Goal: Task Accomplishment & Management: Use online tool/utility

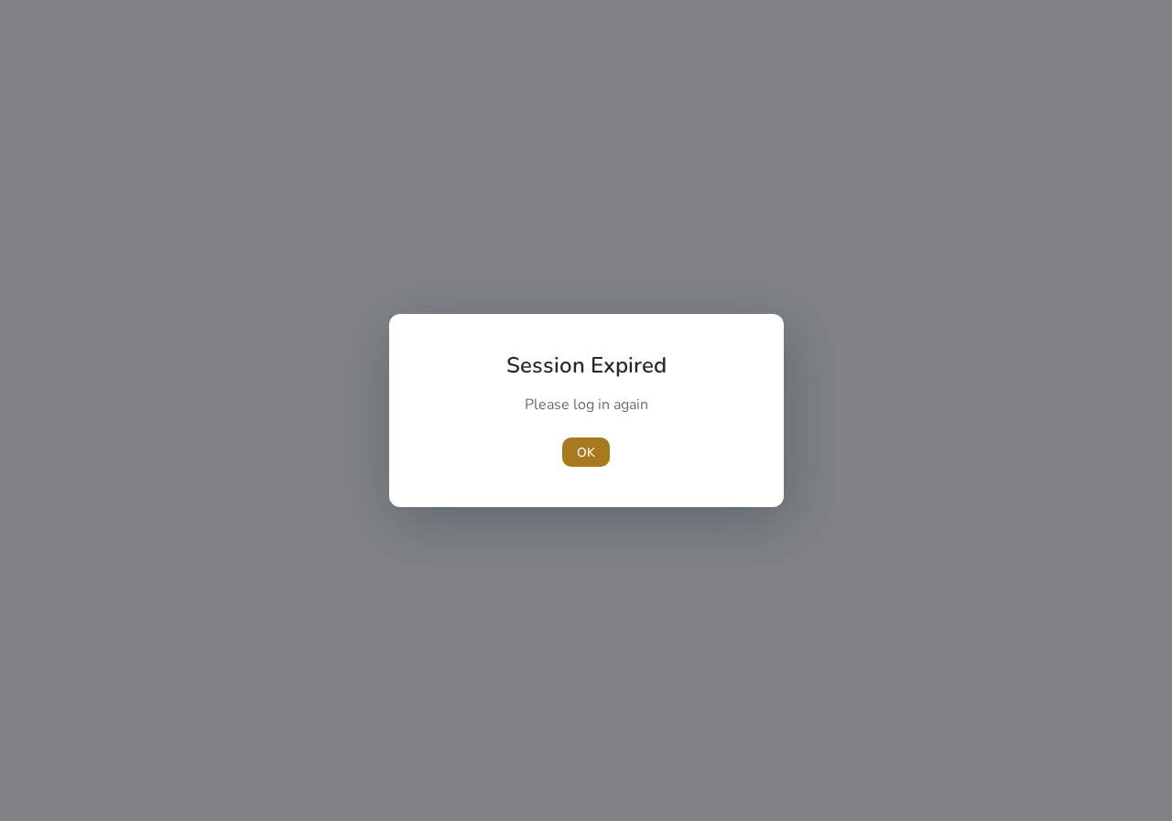
click at [592, 453] on span "OK" at bounding box center [586, 452] width 18 height 19
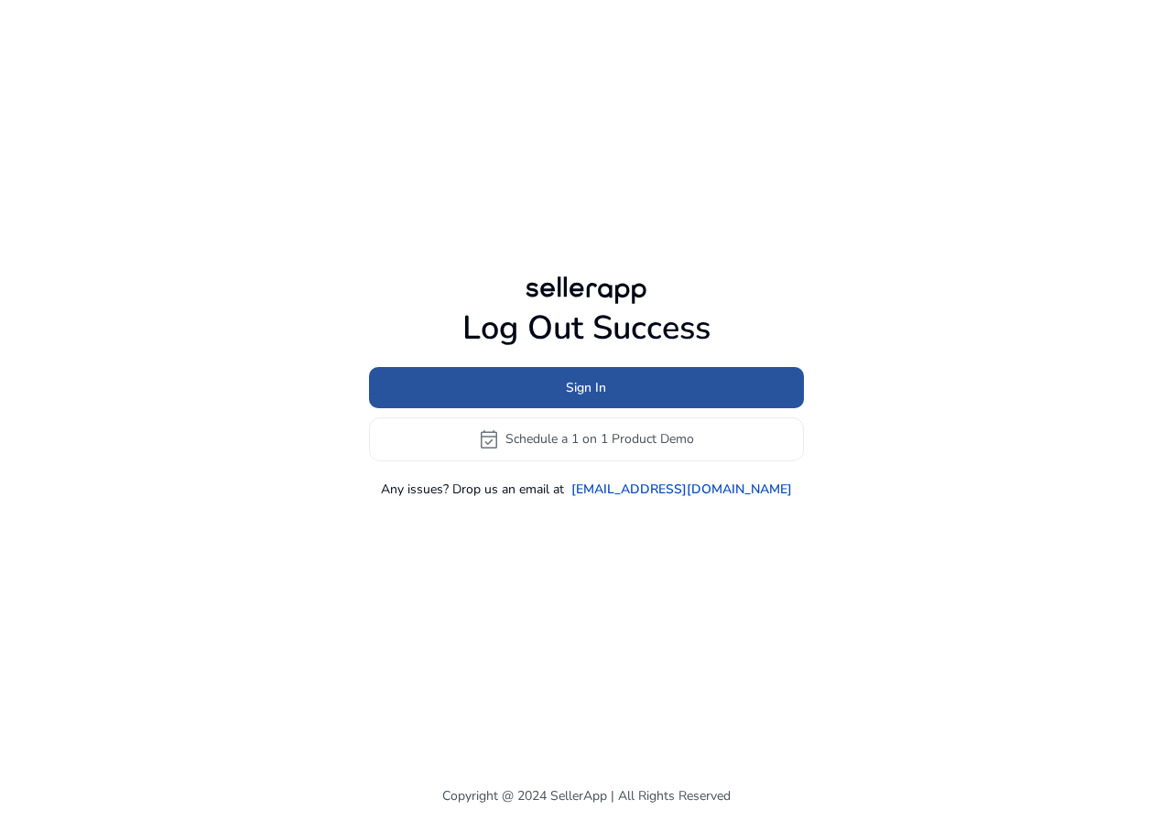
click at [580, 399] on span at bounding box center [586, 387] width 435 height 44
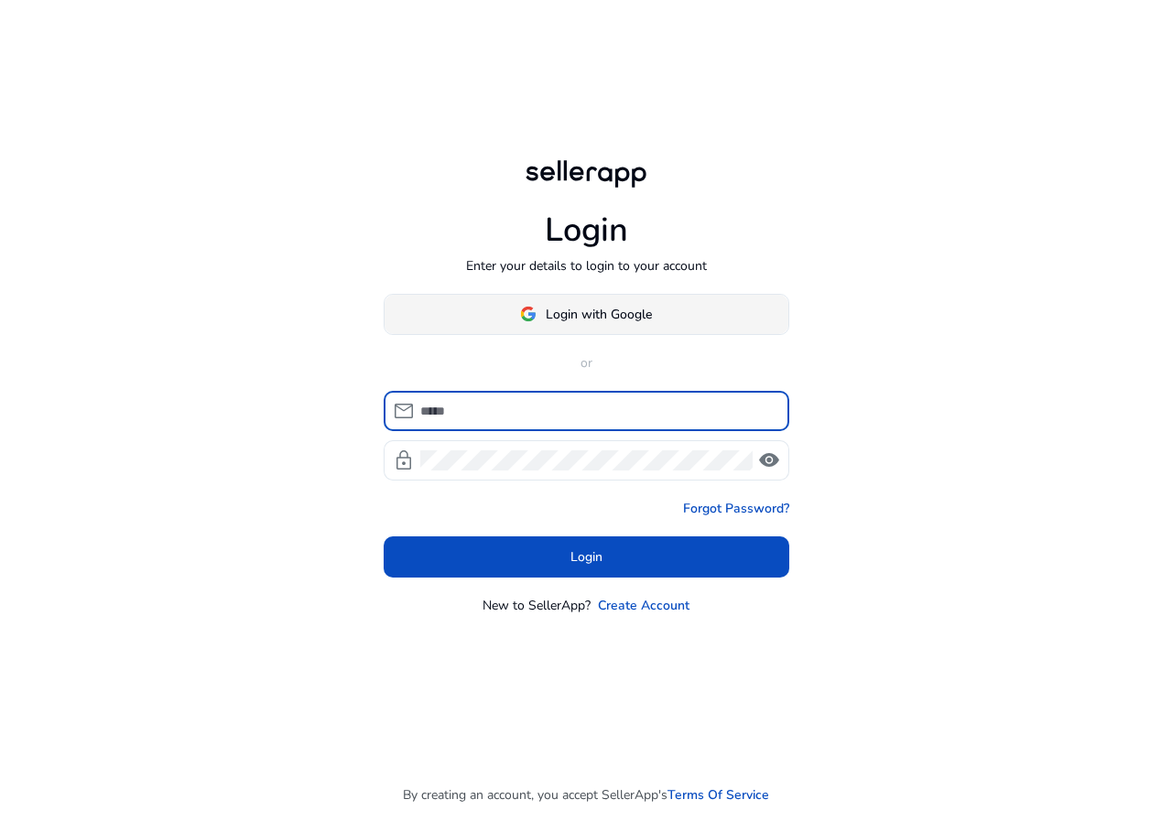
click at [606, 316] on span "Login with Google" at bounding box center [599, 314] width 106 height 19
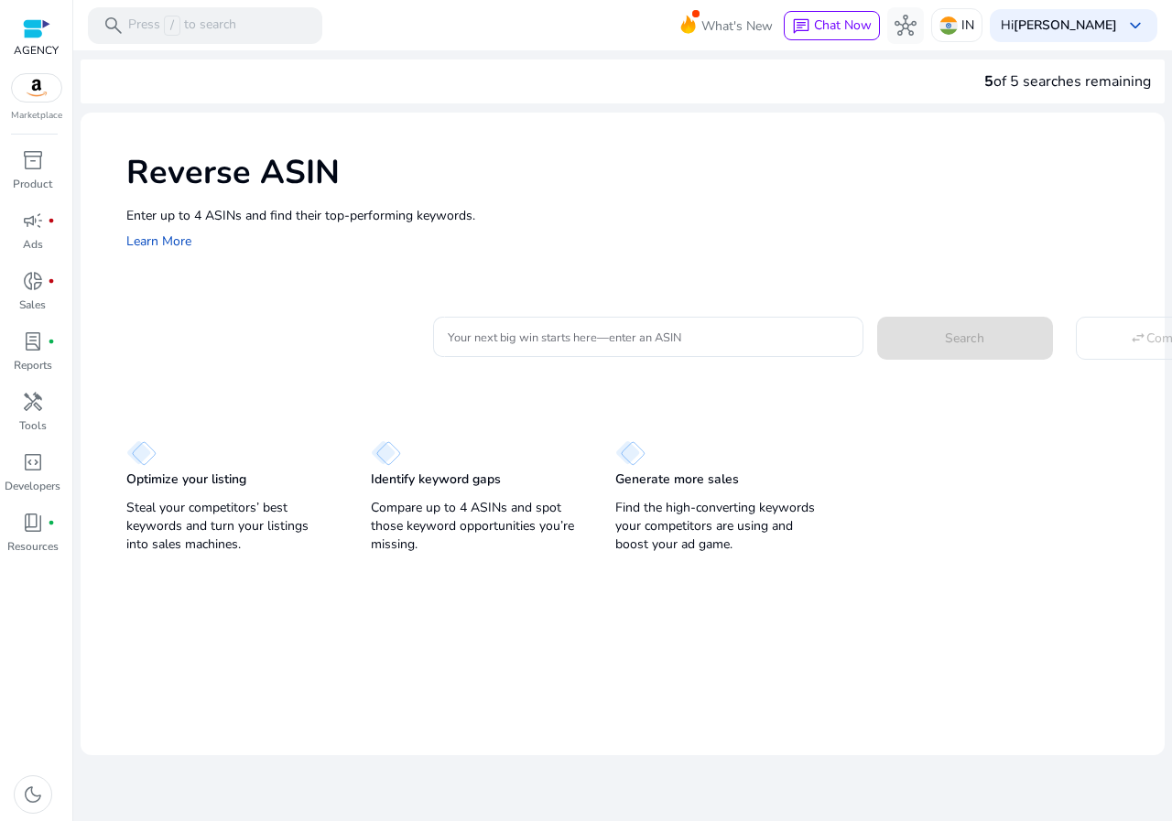
click at [541, 312] on div "Your next big win starts here—enter an ASIN Search swap_horiz Compare" at bounding box center [791, 334] width 717 height 45
click at [541, 320] on div at bounding box center [648, 337] width 401 height 40
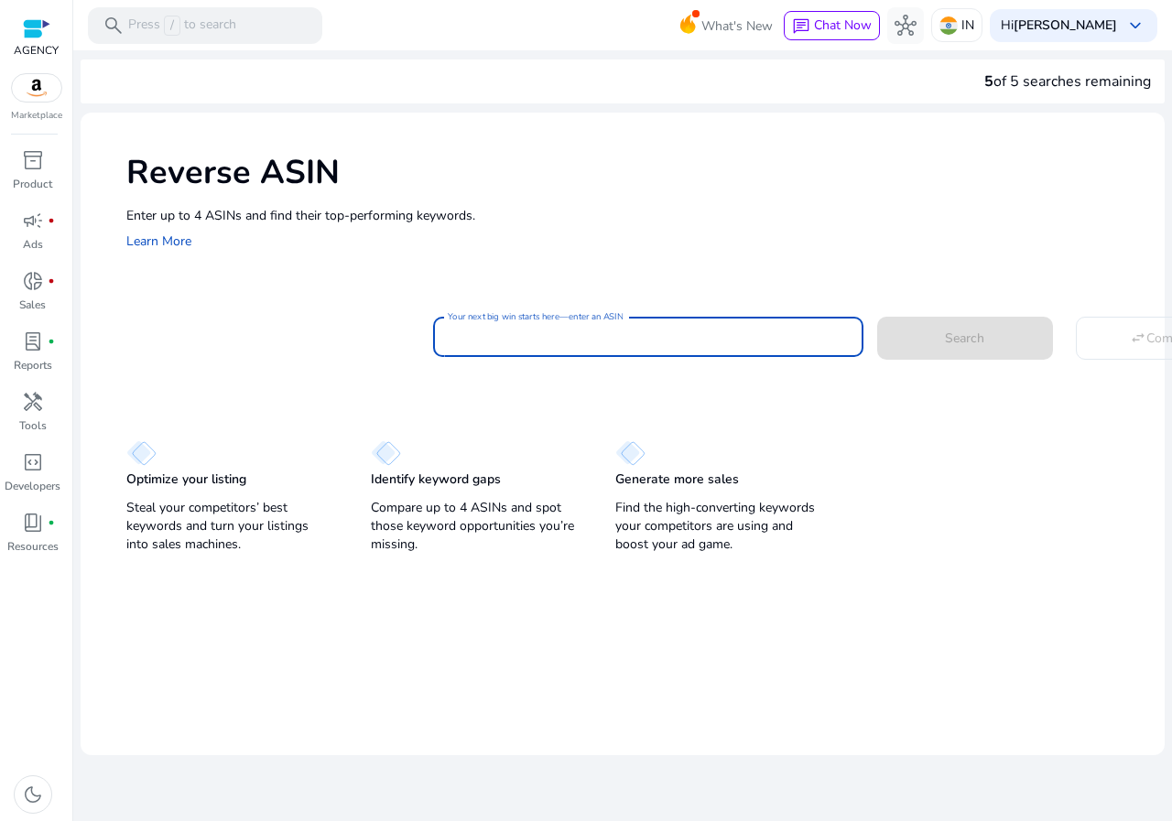
click at [542, 333] on input "Your next big win starts here—enter an ASIN" at bounding box center [648, 337] width 401 height 20
paste input "**********"
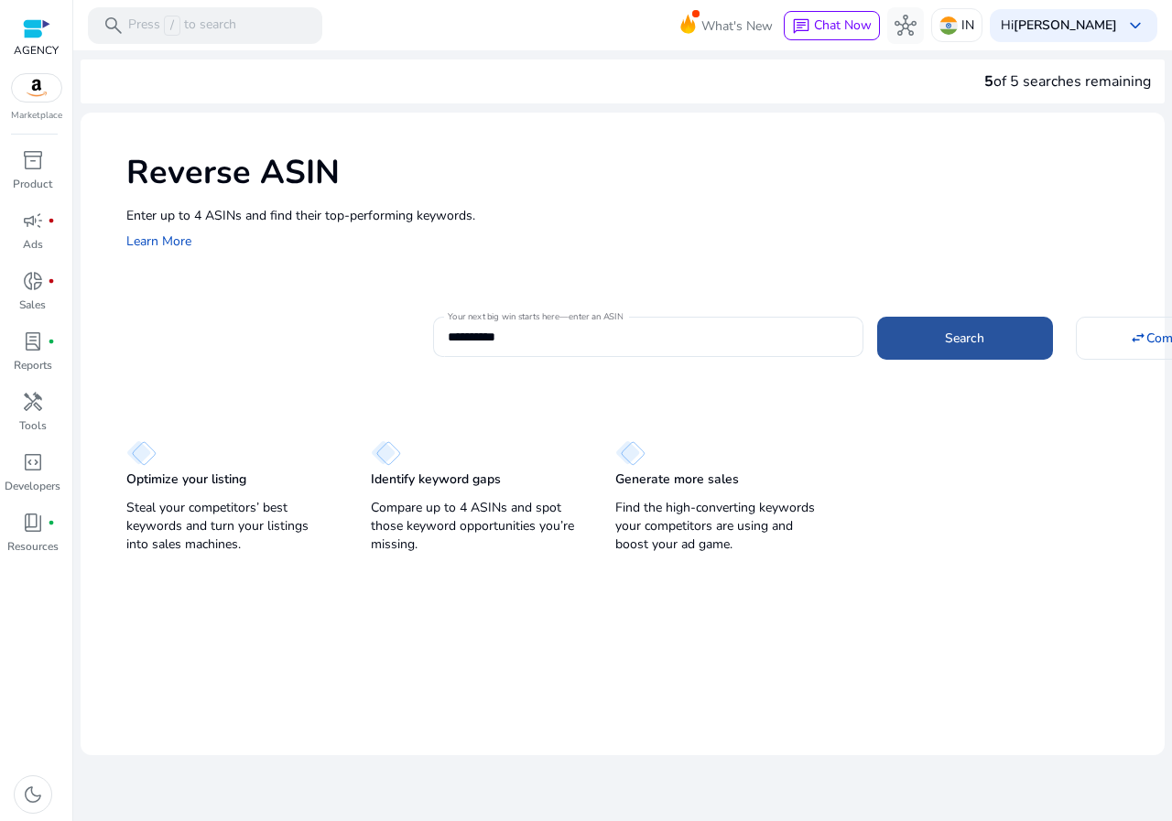
click at [970, 342] on span "Search" at bounding box center [964, 338] width 39 height 19
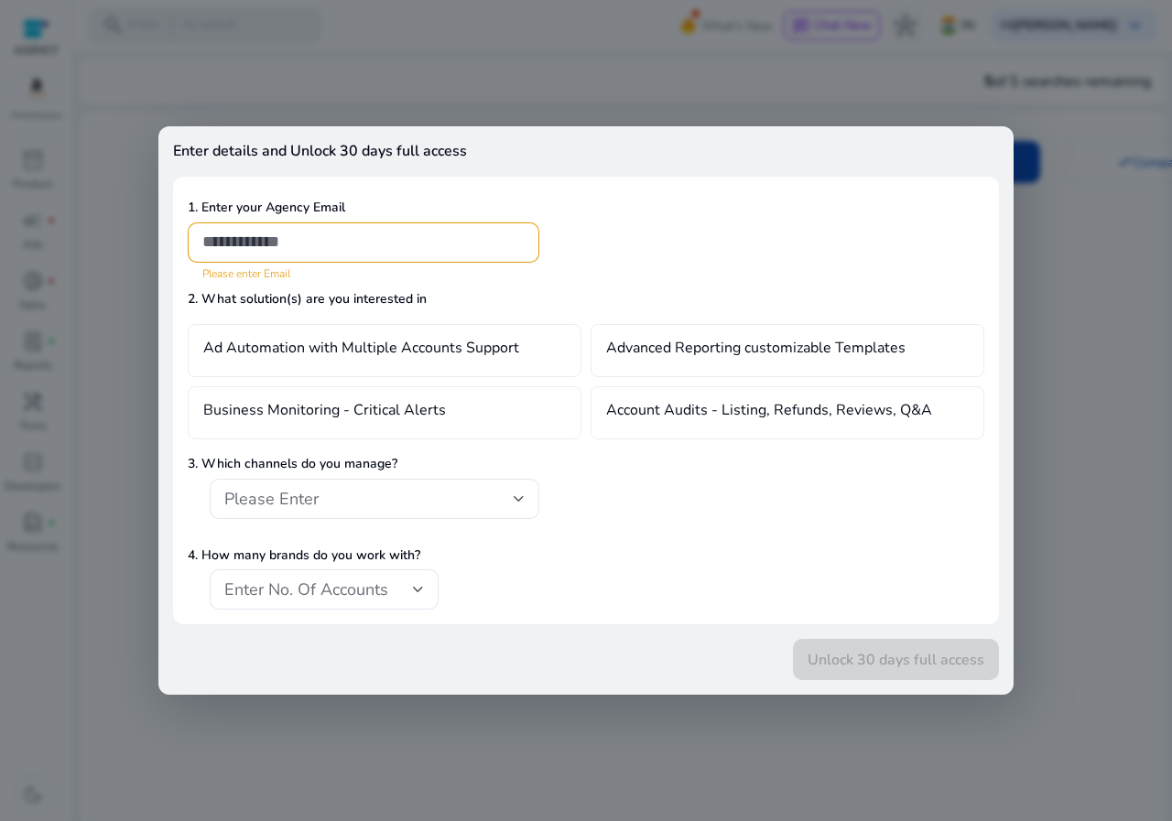
click at [276, 84] on div at bounding box center [586, 410] width 1172 height 821
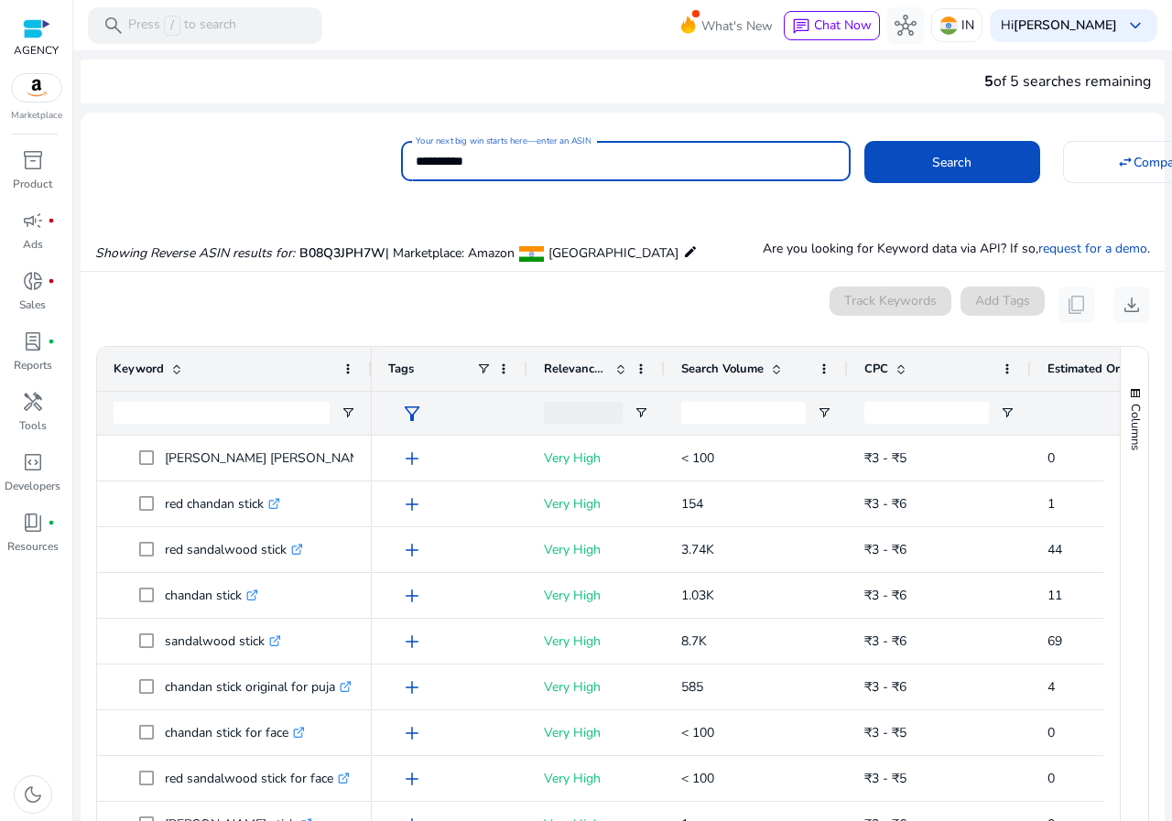
click at [533, 170] on input "**********" at bounding box center [626, 161] width 420 height 20
paste input
type input "**********"
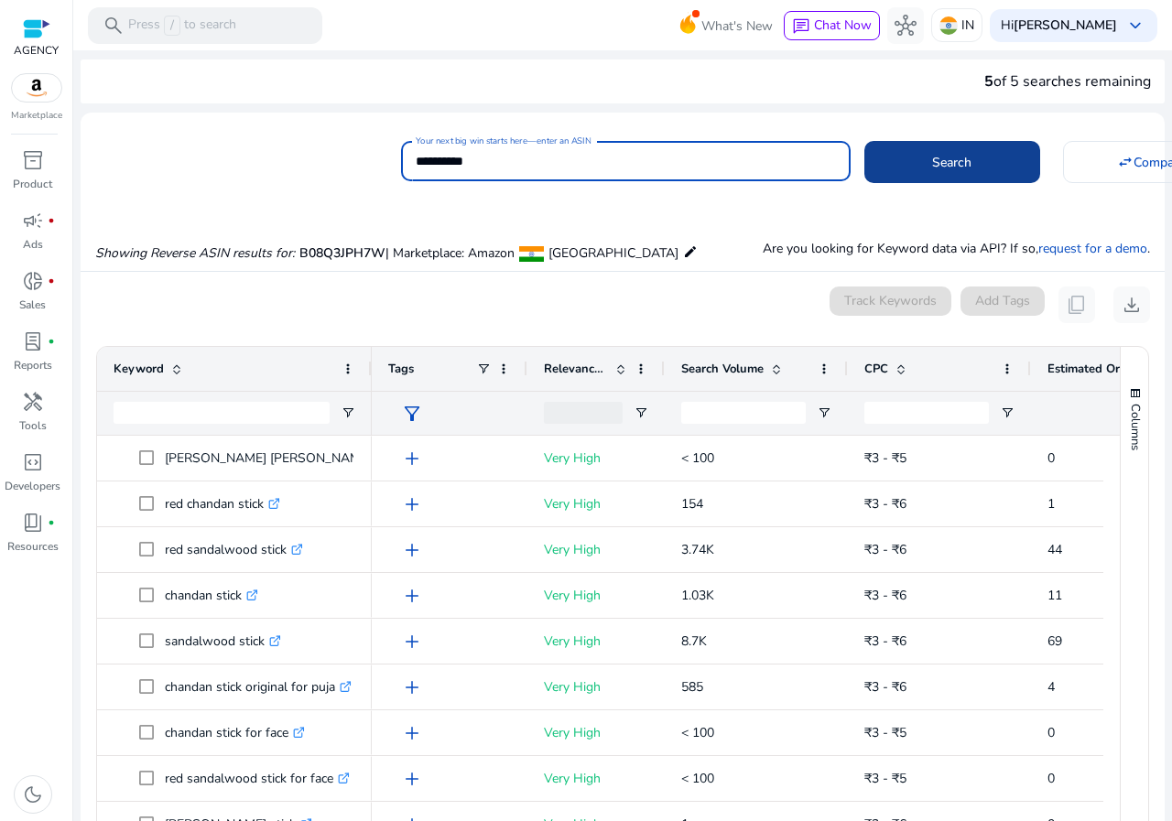
click at [1012, 147] on span at bounding box center [953, 162] width 176 height 44
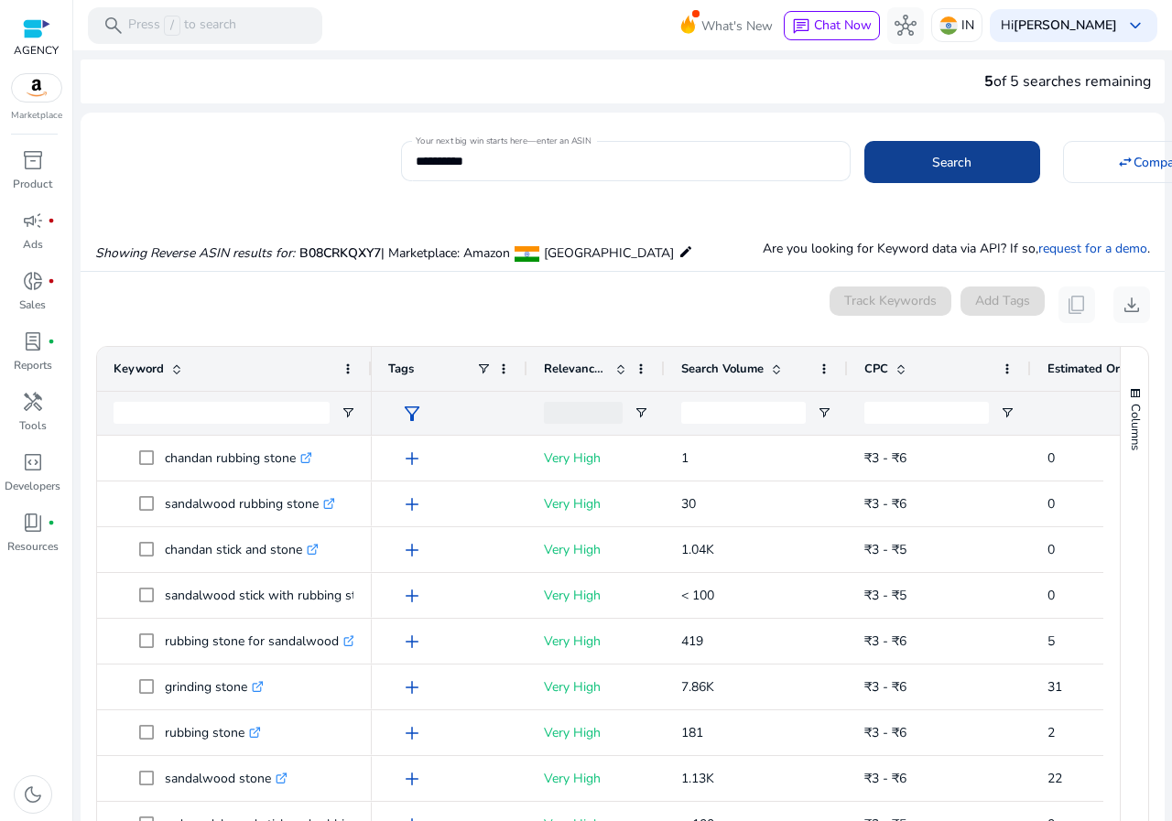
scroll to position [196, 0]
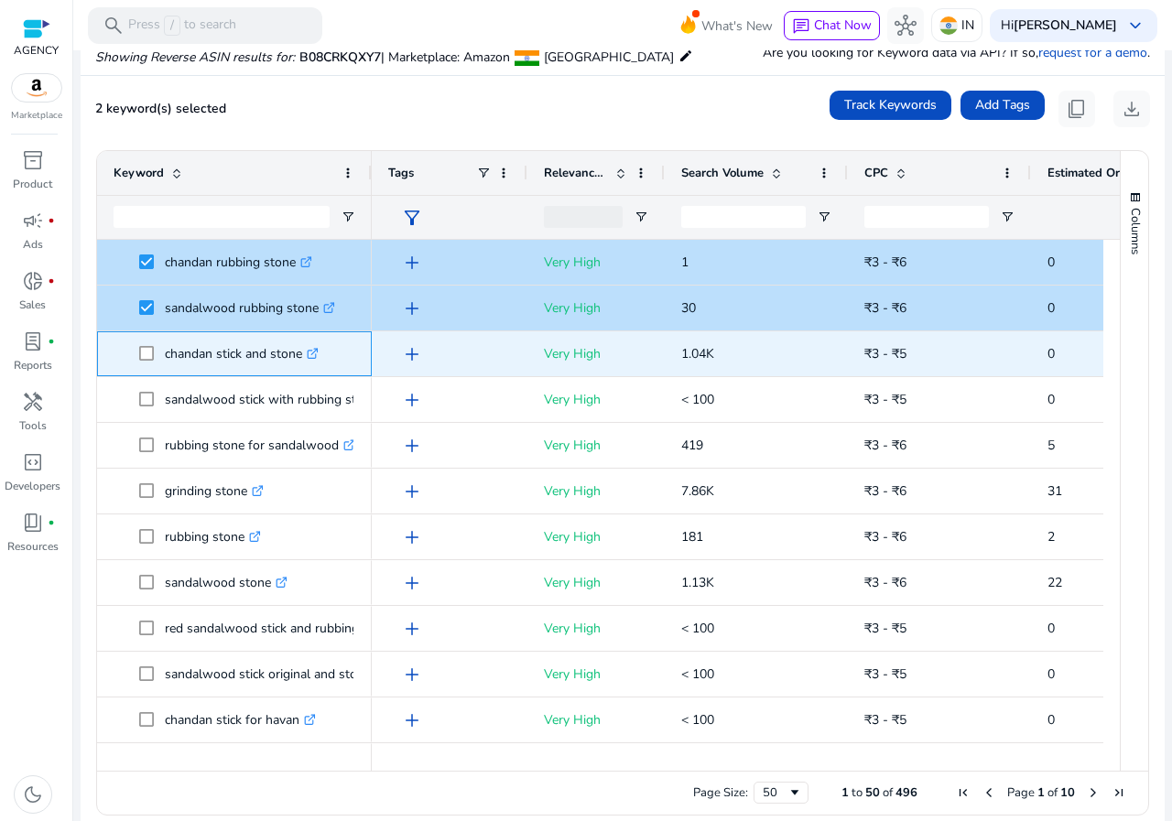
click at [138, 353] on span "chandan stick and stone .st0{fill:#2c8af8}" at bounding box center [235, 354] width 242 height 38
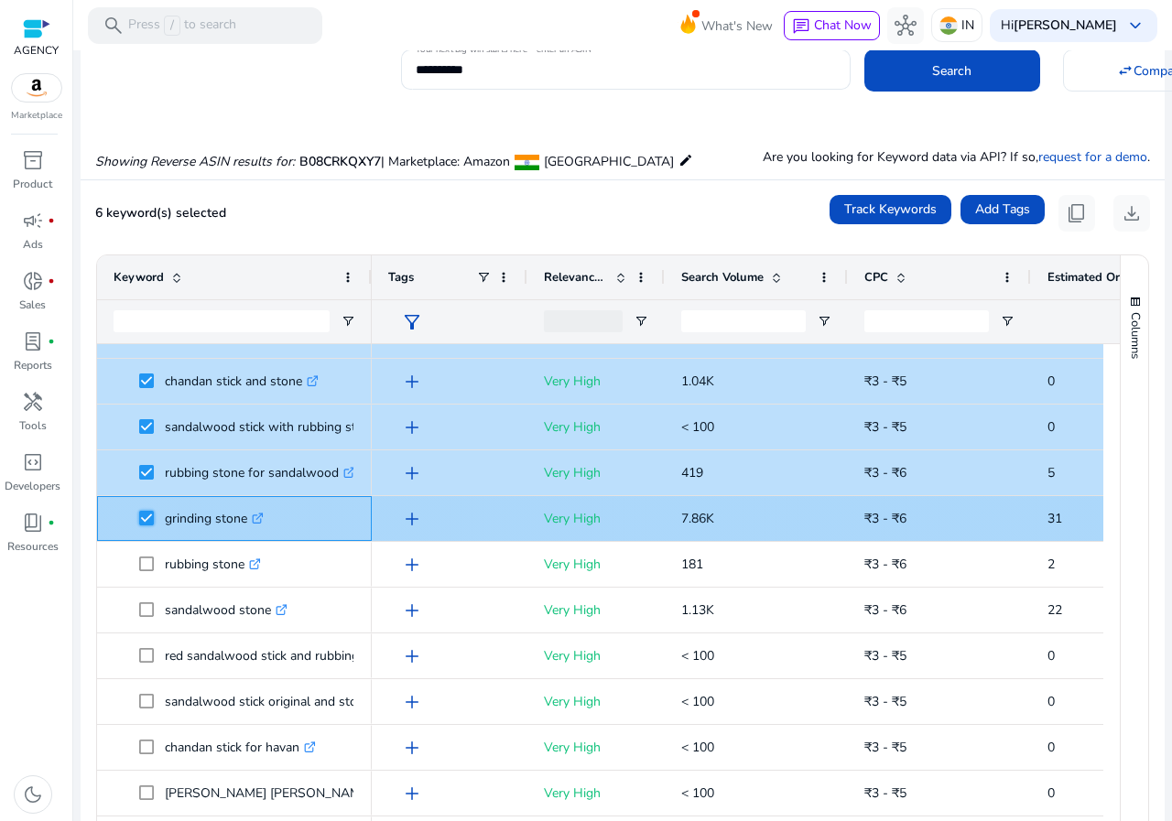
scroll to position [92, 0]
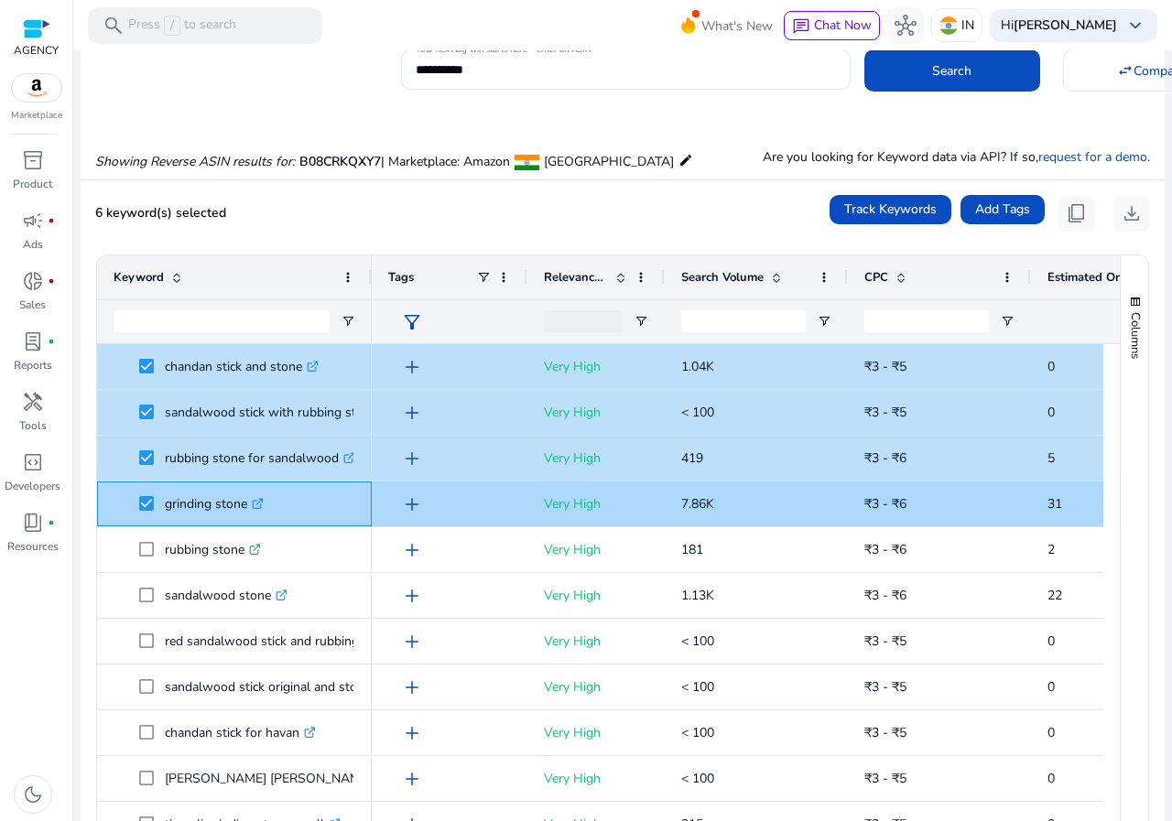
click at [144, 516] on span at bounding box center [152, 504] width 26 height 38
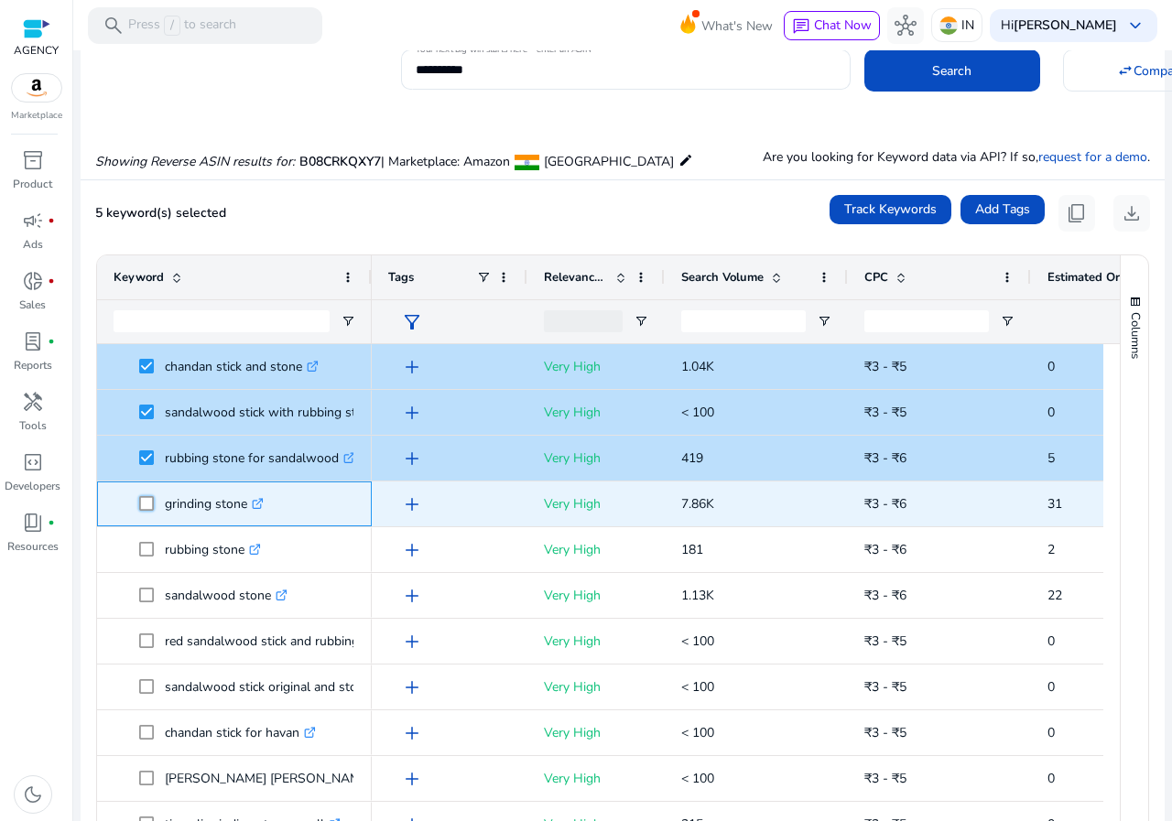
scroll to position [0, 0]
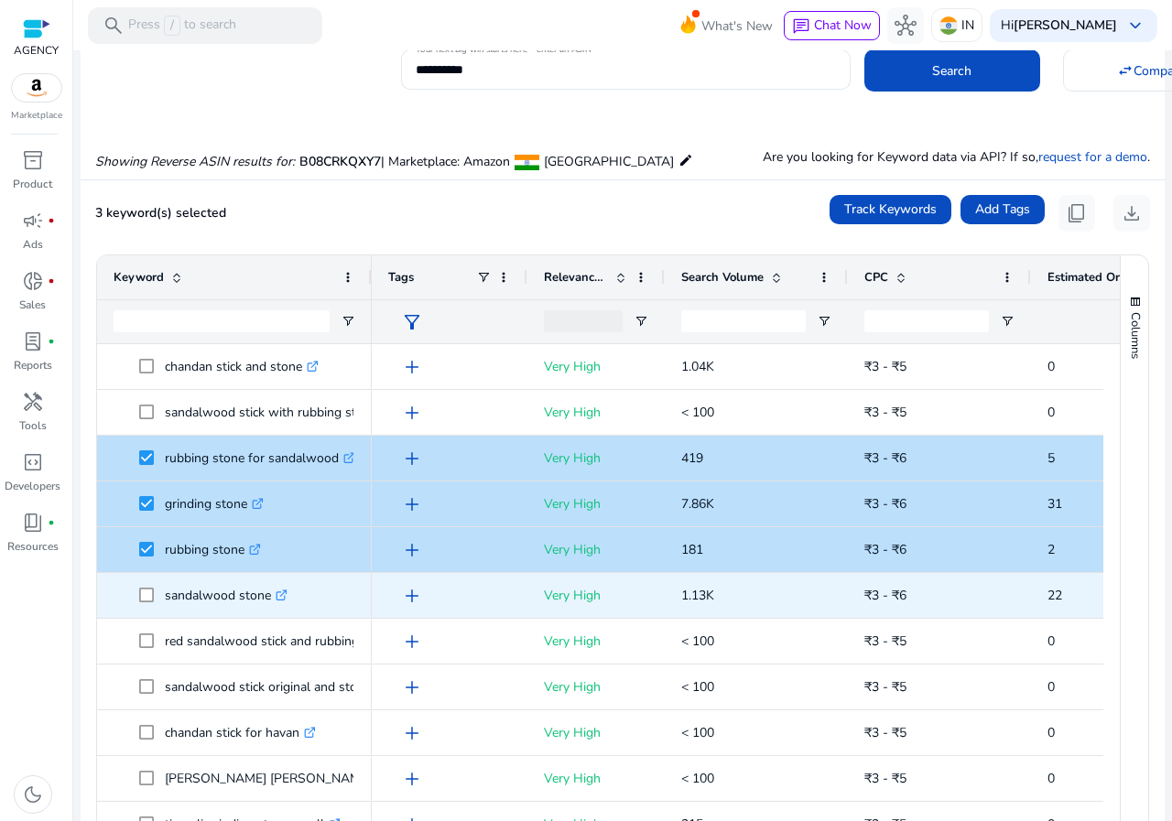
click at [133, 591] on span "sandalwood stone .st0{fill:#2c8af8}" at bounding box center [235, 596] width 242 height 38
click at [139, 603] on span "sandalwood stone .st0{fill:#2c8af8}" at bounding box center [235, 596] width 242 height 38
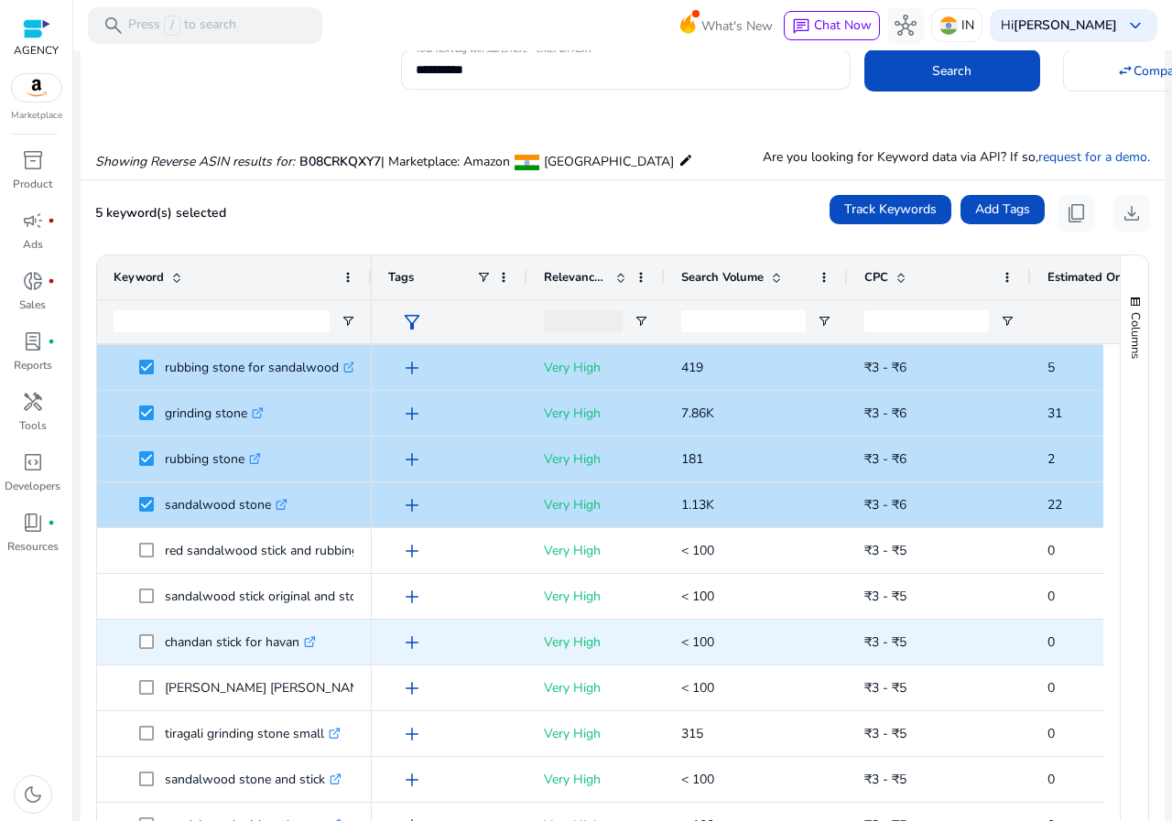
scroll to position [237, 0]
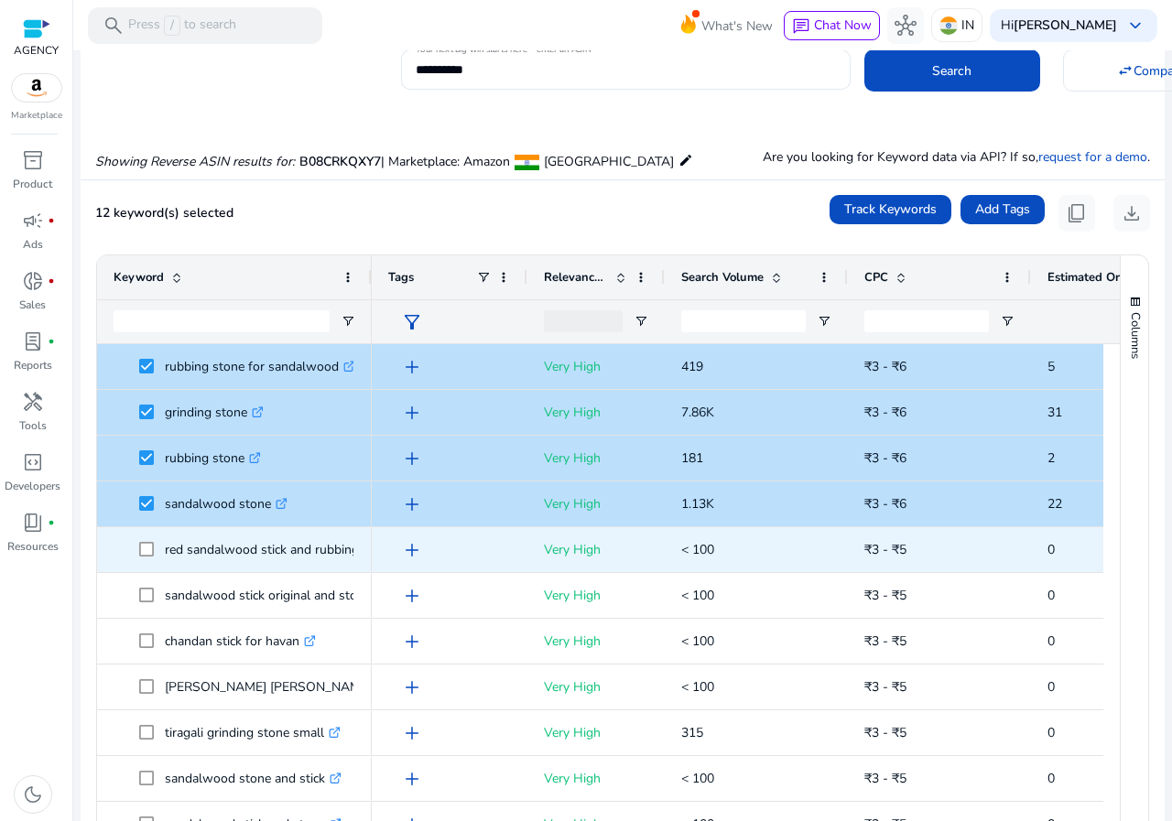
click at [136, 543] on span "red sandalwood stick and rubbing stone .st0{fill:#2c8af8}" at bounding box center [235, 550] width 242 height 38
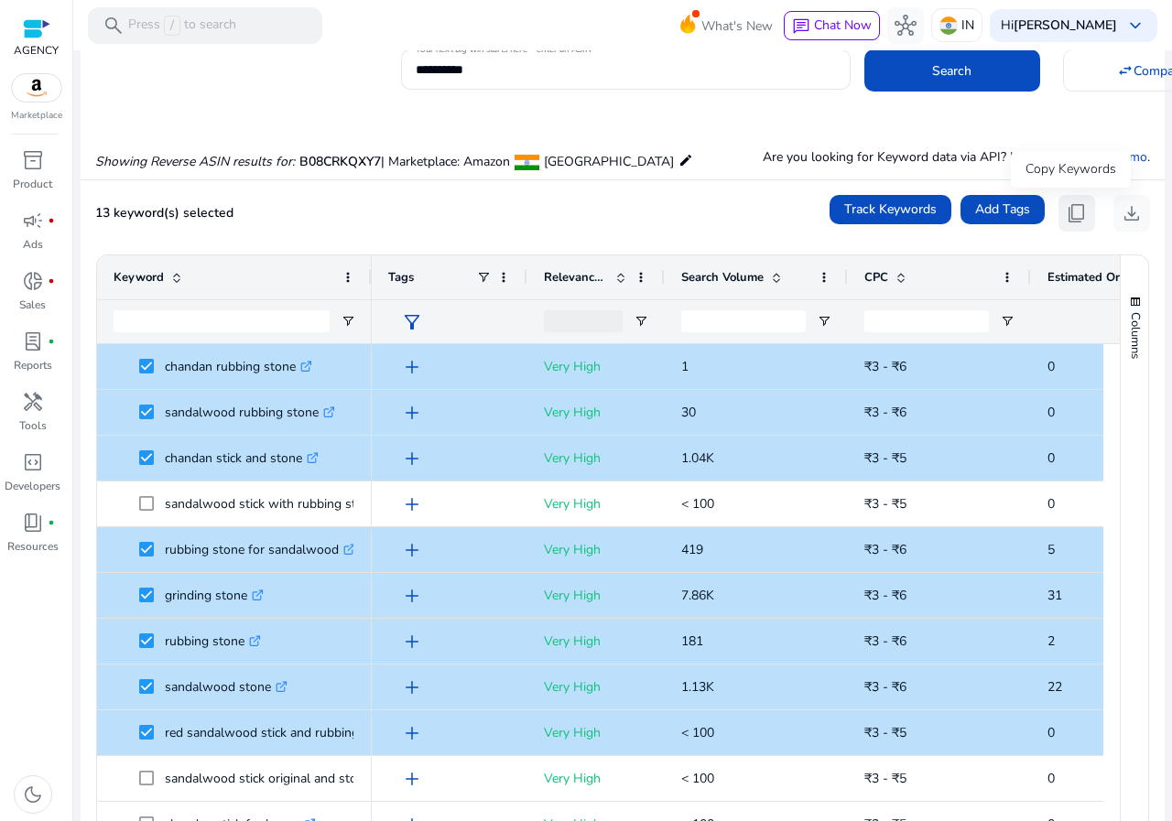
click at [1072, 215] on span "content_copy" at bounding box center [1077, 213] width 22 height 22
click at [1071, 224] on span "content_copy" at bounding box center [1077, 213] width 22 height 22
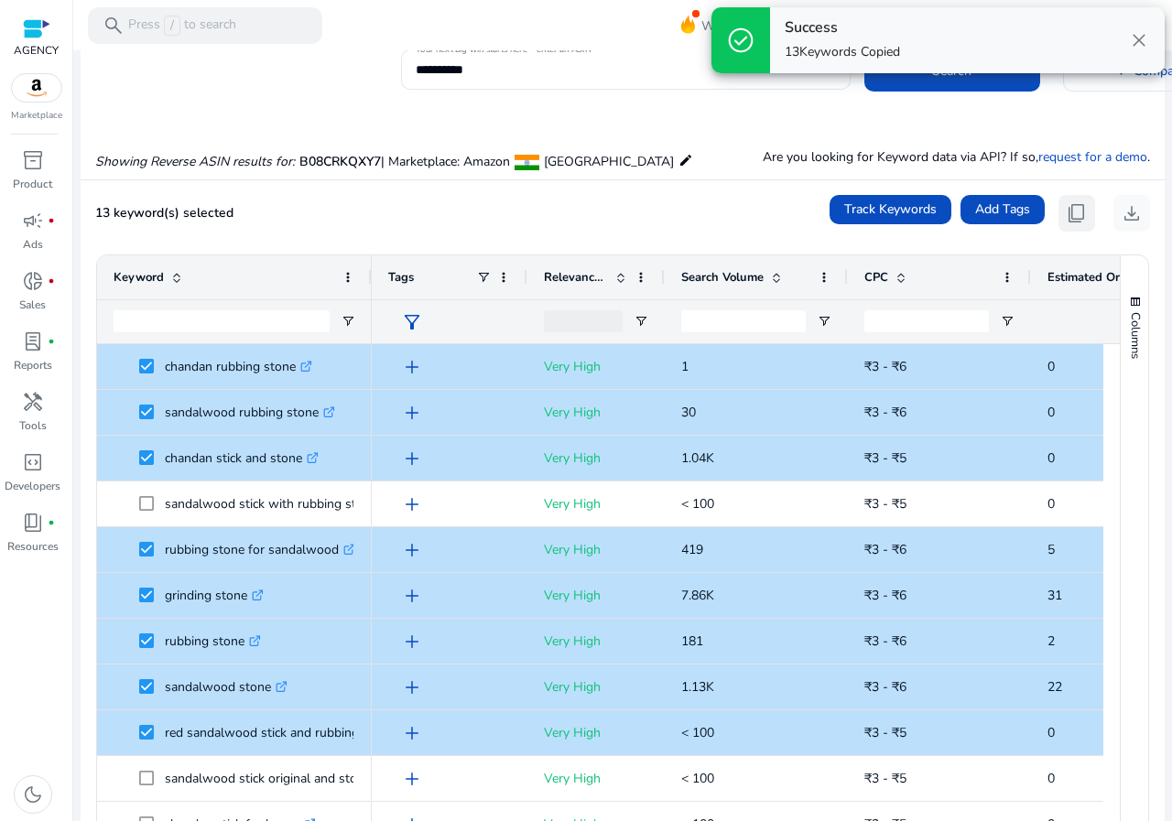
click at [1071, 203] on span "content_copy" at bounding box center [1077, 213] width 22 height 22
